Goal: Manage account settings

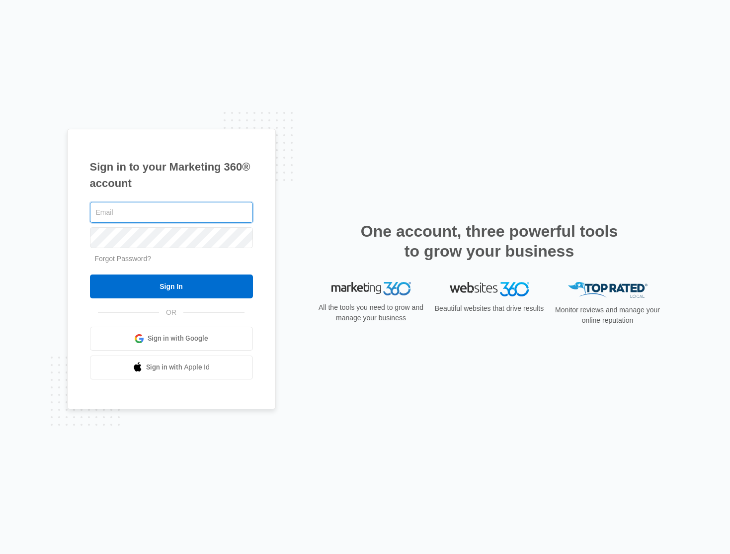
click at [187, 219] on input "text" at bounding box center [171, 212] width 163 height 21
type input "brianna.derrera@riderflex.com"
click at [90, 274] on input "Sign In" at bounding box center [171, 286] width 163 height 24
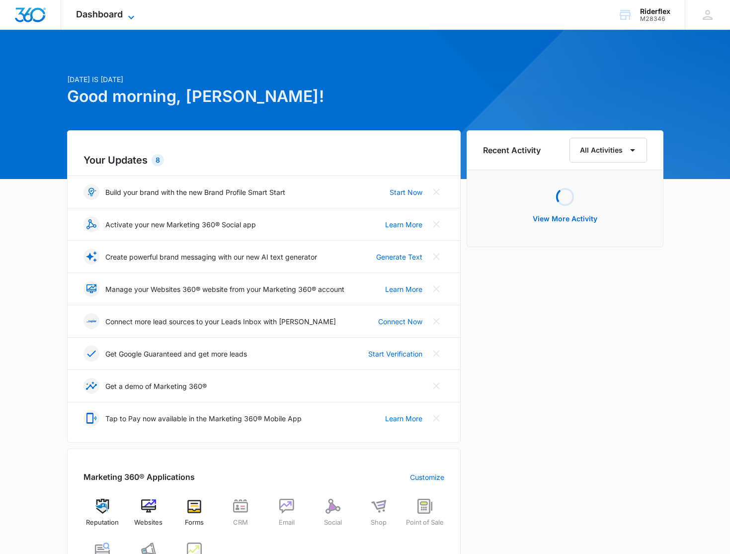
click at [99, 12] on span "Dashboard" at bounding box center [99, 14] width 47 height 10
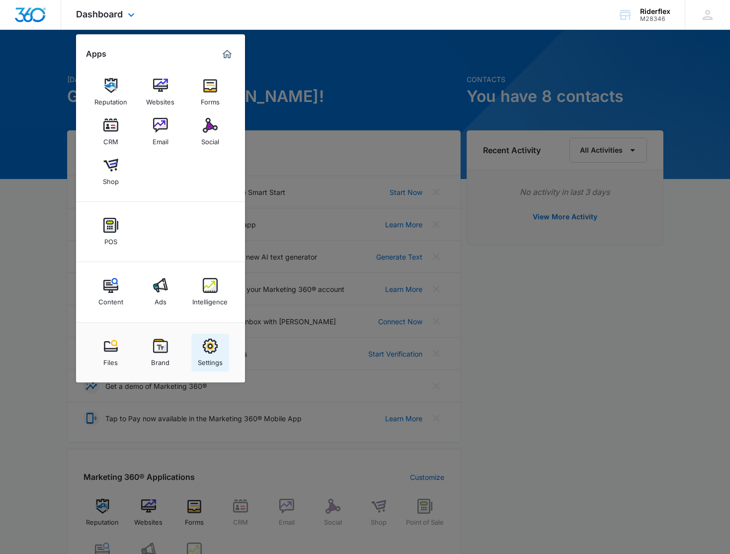
click at [209, 350] on img at bounding box center [210, 346] width 15 height 15
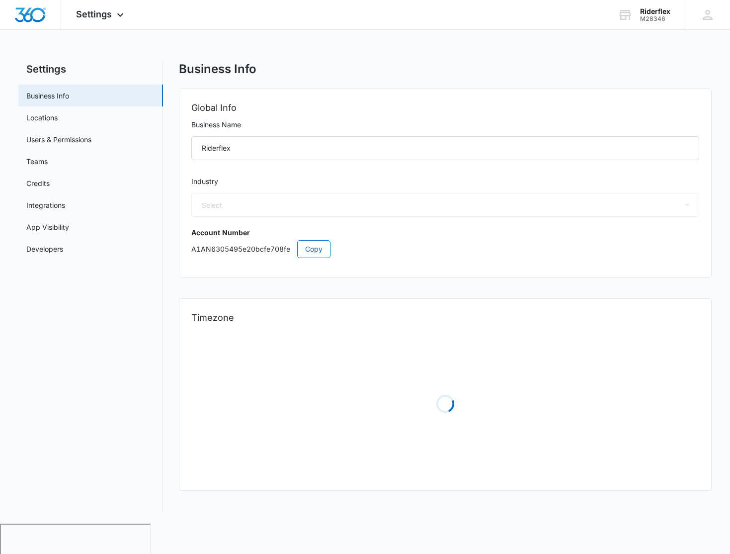
select select "32"
select select "US"
select select "America/Denver"
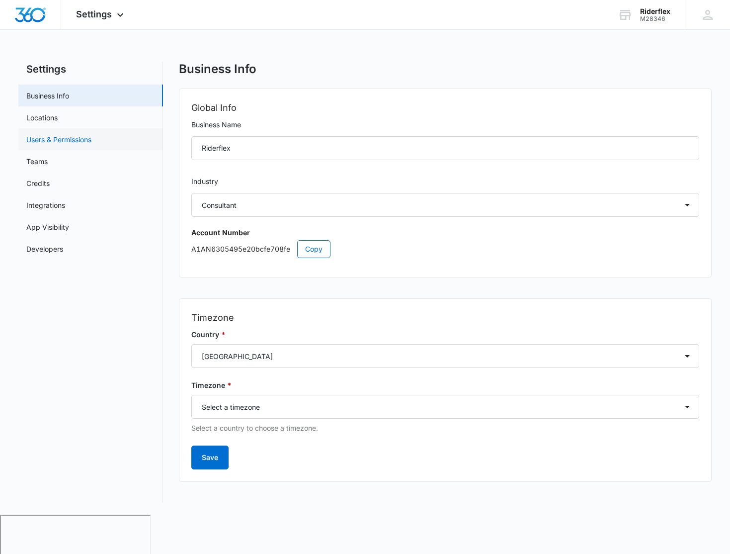
click at [91, 138] on link "Users & Permissions" at bounding box center [58, 139] width 65 height 10
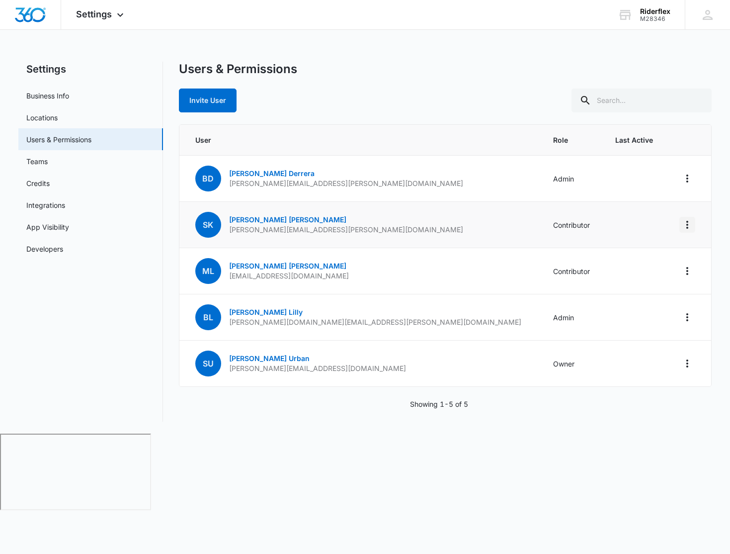
click at [683, 225] on icon "Actions" at bounding box center [688, 225] width 12 height 12
click at [105, 11] on span "Settings" at bounding box center [94, 14] width 36 height 10
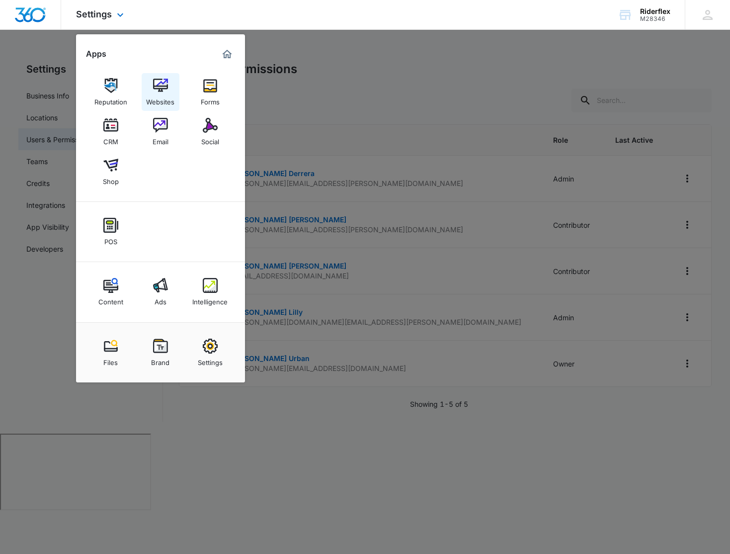
click at [160, 94] on div "Websites" at bounding box center [160, 99] width 28 height 13
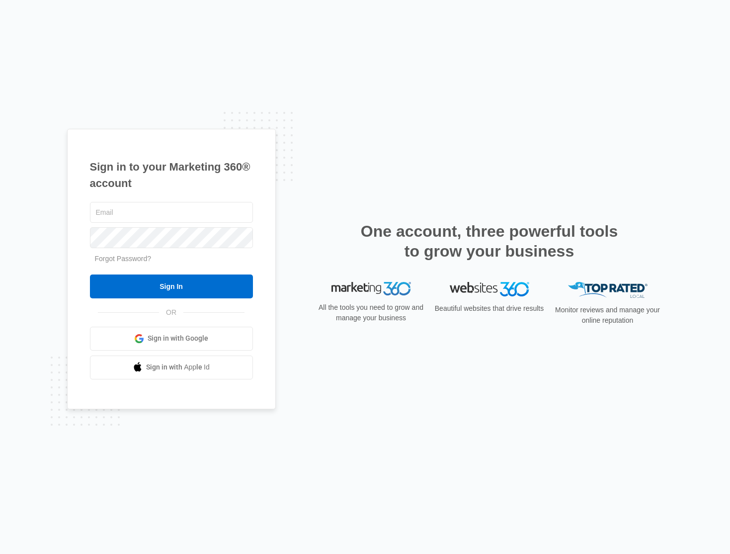
type input "[PERSON_NAME][EMAIL_ADDRESS][PERSON_NAME][DOMAIN_NAME]"
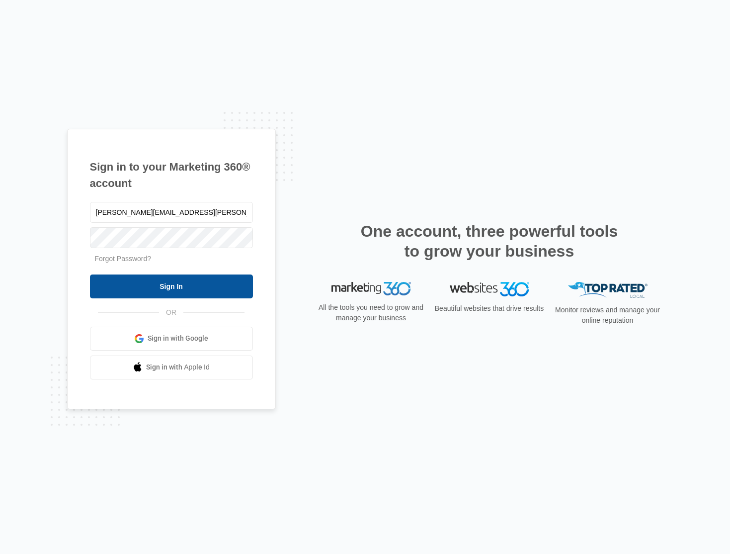
click at [90, 274] on input "Sign In" at bounding box center [171, 286] width 163 height 24
